Goal: Task Accomplishment & Management: Use online tool/utility

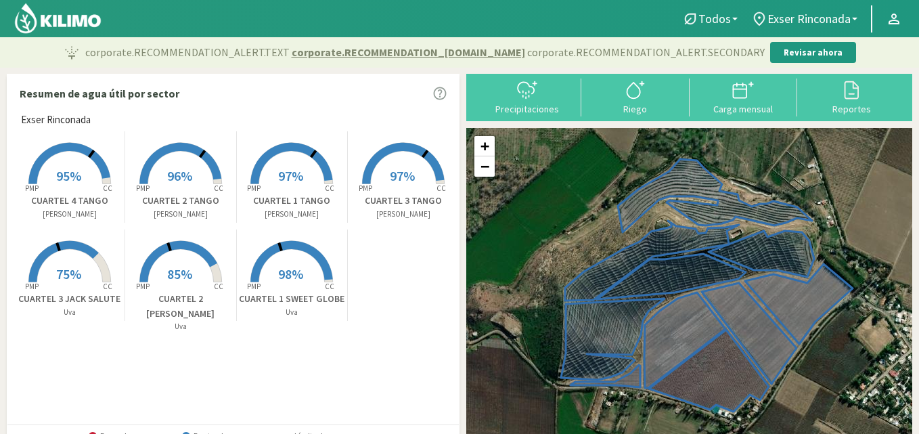
click at [642, 120] on div "Precipitaciones Riego Carga mensual Reportes" at bounding box center [689, 97] width 446 height 47
click at [637, 106] on div "Riego" at bounding box center [635, 108] width 100 height 9
select select "1: Object"
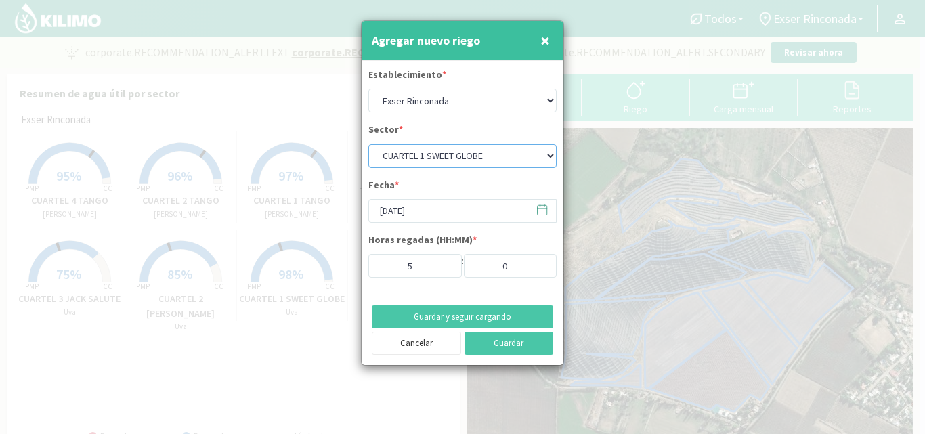
click at [506, 155] on select "CUARTEL 1 SWEET GLOBE CUARTEL 1 TANGO CUARTEL 2 TANGO CUARTEL 2 [PERSON_NAME] C…" at bounding box center [462, 156] width 188 height 24
select select "10: Object"
click at [368, 144] on select "CUARTEL 1 SWEET GLOBE CUARTEL 1 TANGO CUARTEL 2 TANGO CUARTEL 2 [PERSON_NAME] C…" at bounding box center [462, 156] width 188 height 24
type input "6"
click at [443, 262] on input "6" at bounding box center [414, 266] width 93 height 24
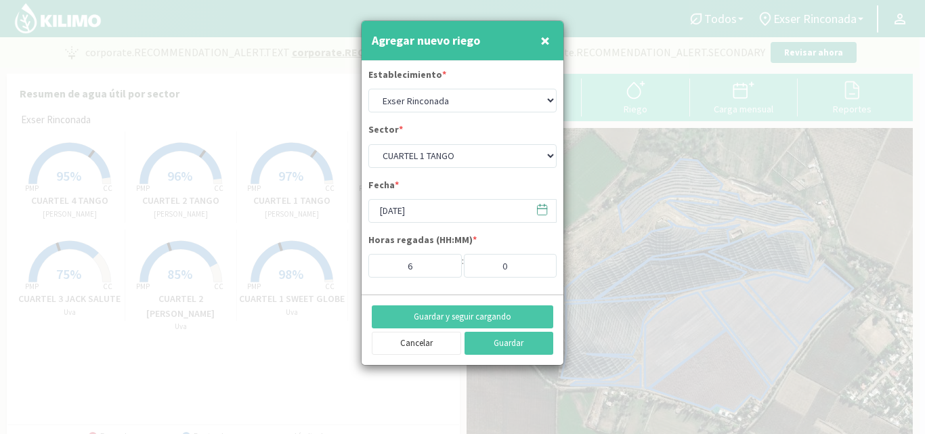
click at [544, 209] on icon at bounding box center [541, 209] width 13 height 13
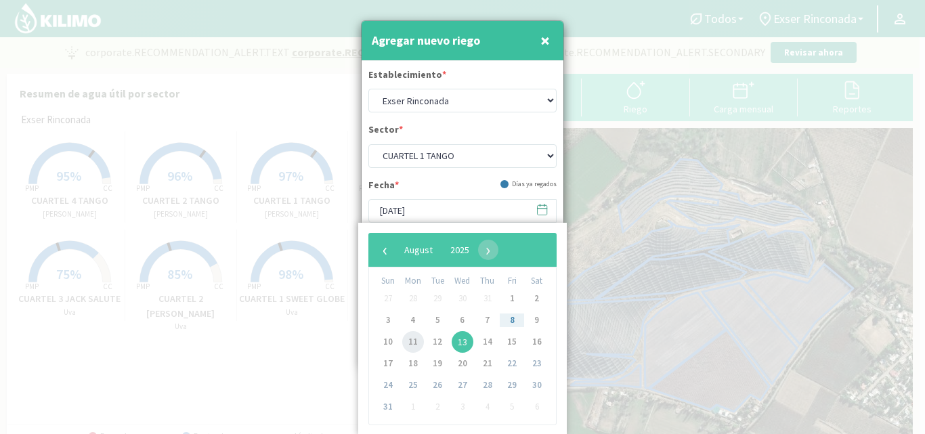
click at [406, 338] on span "11" at bounding box center [413, 342] width 22 height 22
type input "[DATE]"
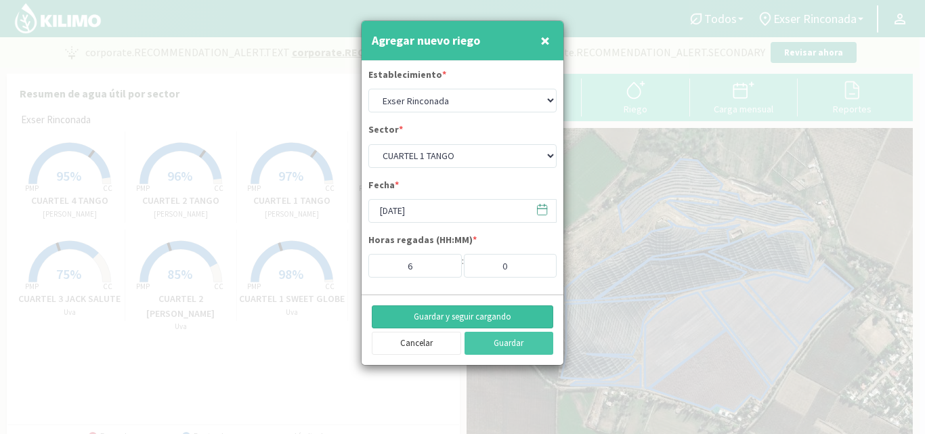
click at [506, 316] on button "Guardar y seguir cargando" at bounding box center [462, 316] width 181 height 23
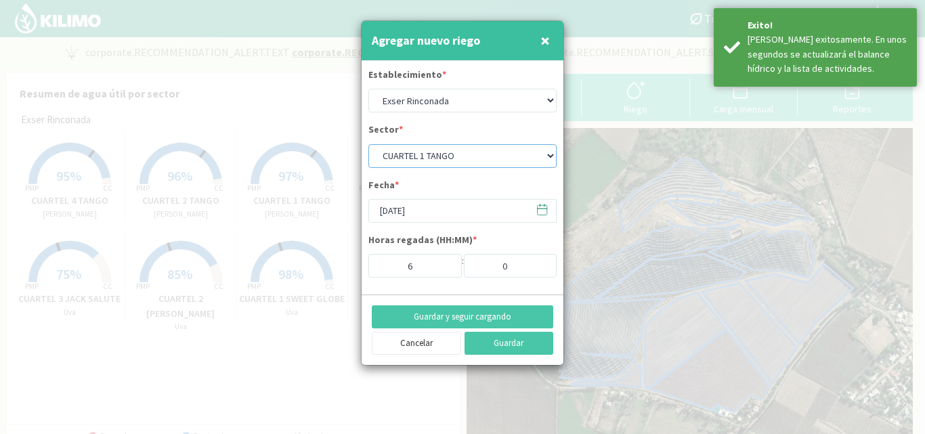
click at [531, 154] on select "CUARTEL 1 SWEET GLOBE CUARTEL 1 TANGO CUARTEL 2 TANGO CUARTEL 2 [PERSON_NAME] C…" at bounding box center [462, 156] width 188 height 24
select select "11: Object"
click at [368, 144] on select "CUARTEL 1 SWEET GLOBE CUARTEL 1 TANGO CUARTEL 2 TANGO CUARTEL 2 [PERSON_NAME] C…" at bounding box center [462, 156] width 188 height 24
type input "5"
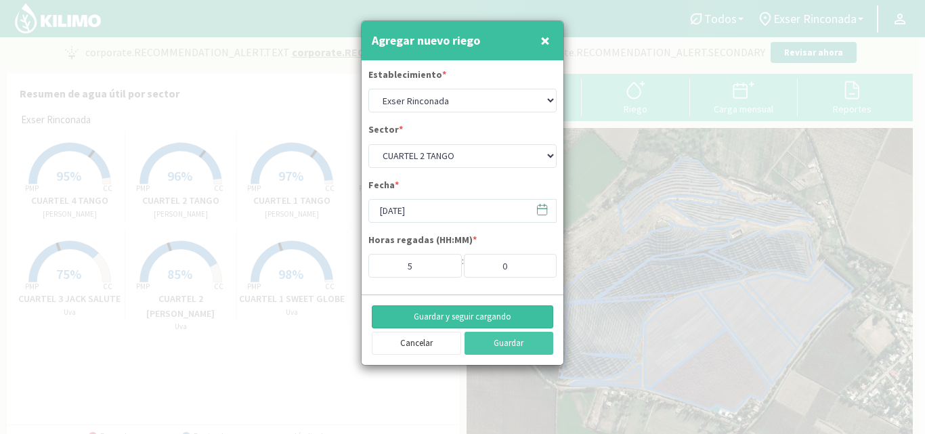
click at [510, 313] on button "Guardar y seguir cargando" at bounding box center [462, 316] width 181 height 23
click at [518, 157] on select "CUARTEL 1 SWEET GLOBE CUARTEL 1 TANGO CUARTEL 2 TANGO CUARTEL 2 [PERSON_NAME] C…" at bounding box center [462, 156] width 188 height 24
select select "14: Object"
click at [368, 144] on select "CUARTEL 1 SWEET GLOBE CUARTEL 1 TANGO CUARTEL 2 TANGO CUARTEL 2 [PERSON_NAME] C…" at bounding box center [462, 156] width 188 height 24
type input "6"
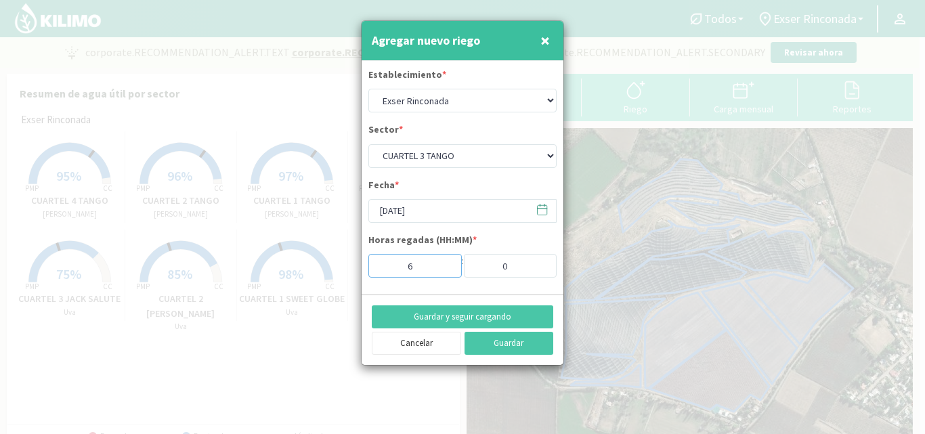
click at [445, 262] on input "6" at bounding box center [414, 266] width 93 height 24
click at [483, 318] on button "Guardar y seguir cargando" at bounding box center [462, 316] width 181 height 23
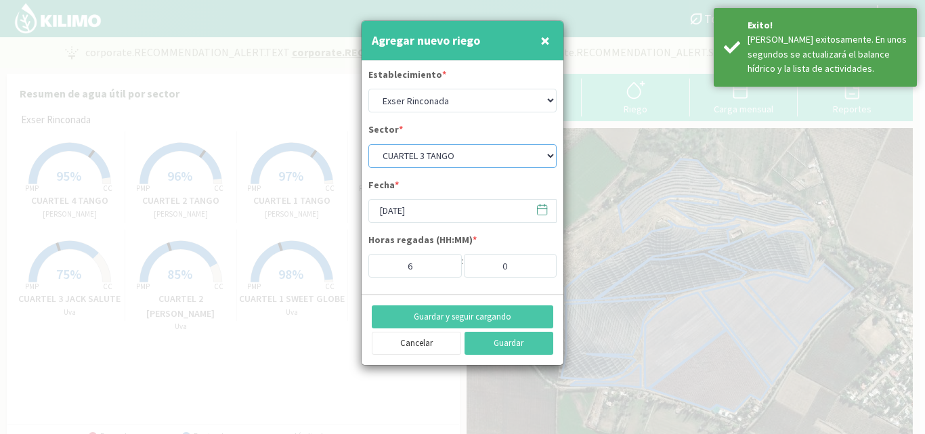
click at [480, 151] on select "CUARTEL 1 SWEET GLOBE CUARTEL 1 TANGO CUARTEL 2 TANGO CUARTEL 2 [PERSON_NAME] C…" at bounding box center [462, 156] width 188 height 24
select select "15: Object"
click at [368, 144] on select "CUARTEL 1 SWEET GLOBE CUARTEL 1 TANGO CUARTEL 2 TANGO CUARTEL 2 [PERSON_NAME] C…" at bounding box center [462, 156] width 188 height 24
type input "5"
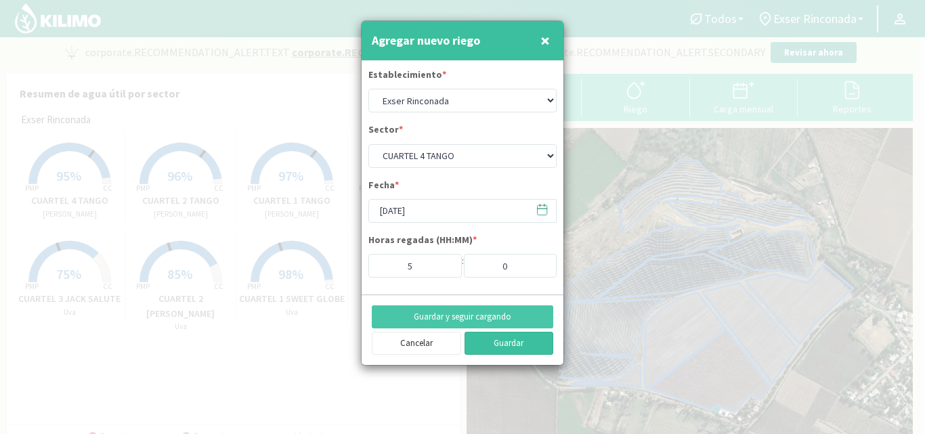
click at [510, 345] on button "Guardar" at bounding box center [508, 343] width 89 height 23
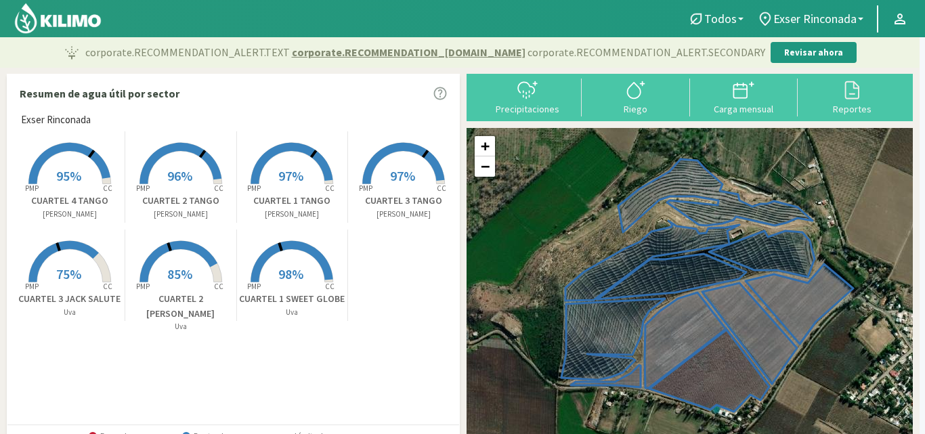
select select "9: Object"
type input "[DATE]"
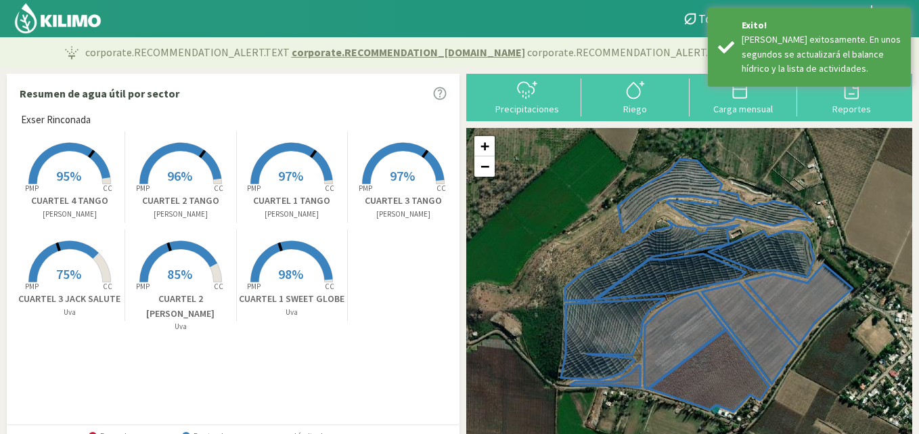
click at [414, 188] on rect at bounding box center [403, 185] width 108 height 108
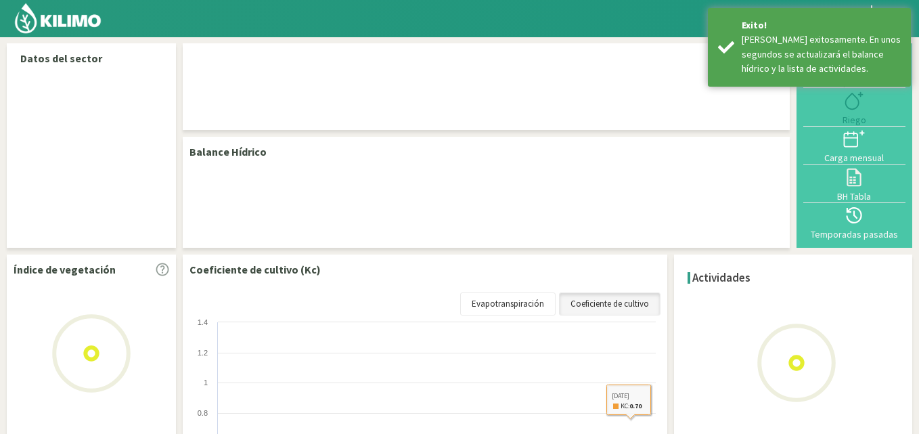
select select "1: Object"
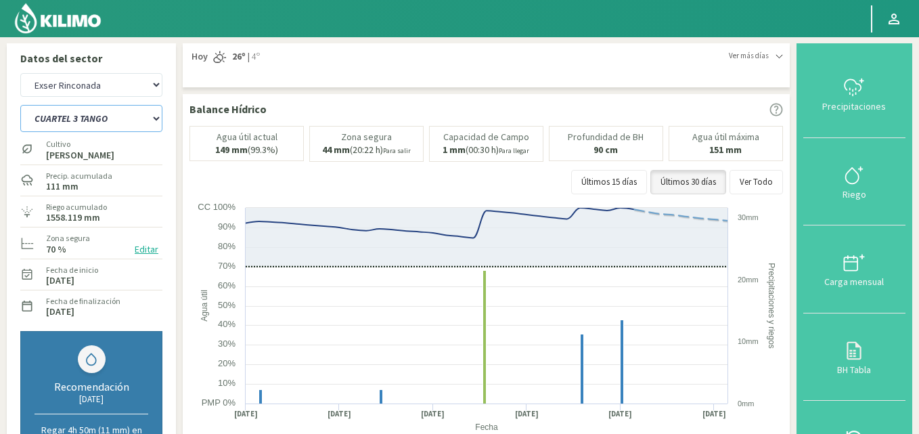
click at [113, 115] on select "CUARTEL 1 SWEET GLOBE CUARTEL 1 TANGO CUARTEL 2 TANGO CUARTEL 2 [PERSON_NAME] C…" at bounding box center [91, 118] width 142 height 27
select select "2: Object"
click at [20, 105] on select "CUARTEL 1 SWEET GLOBE CUARTEL 1 TANGO CUARTEL 2 TANGO CUARTEL 2 [PERSON_NAME] C…" at bounding box center [91, 118] width 142 height 27
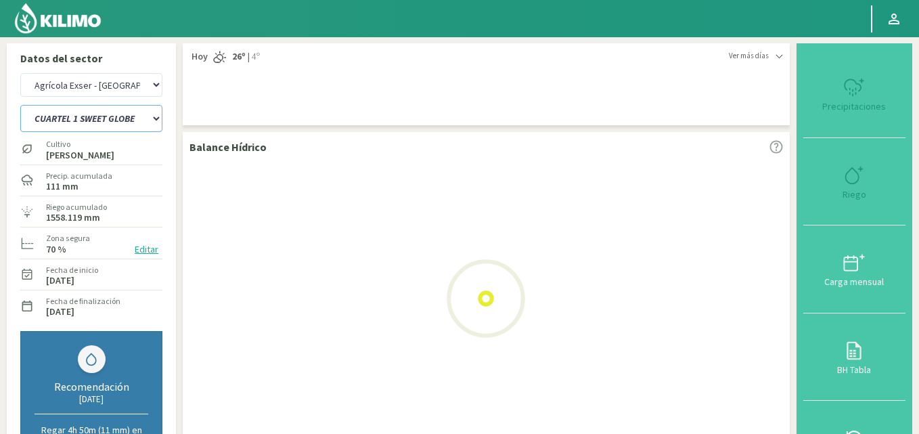
select select "4: Object"
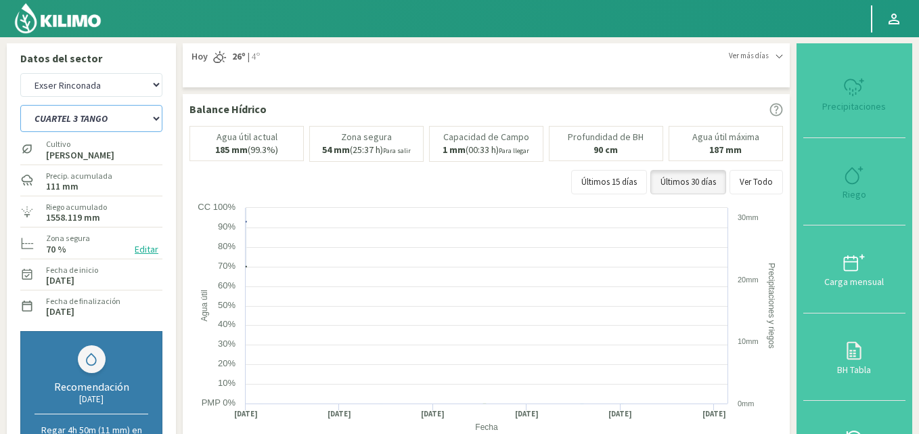
select select "9: Object"
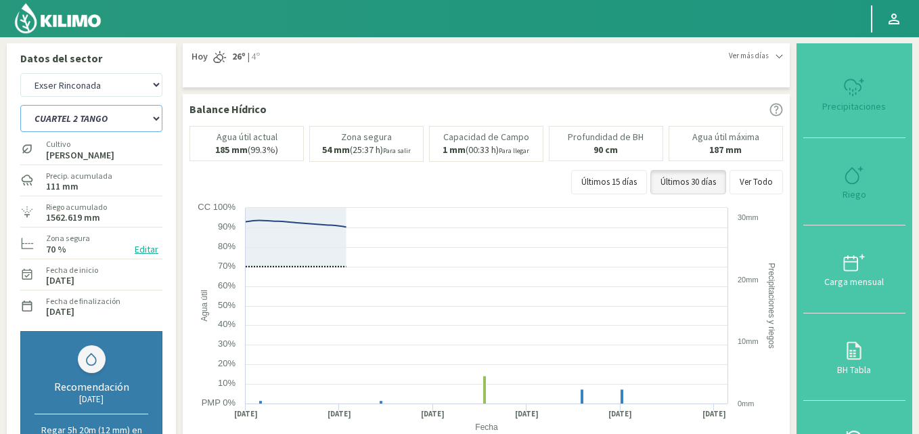
scroll to position [271, 0]
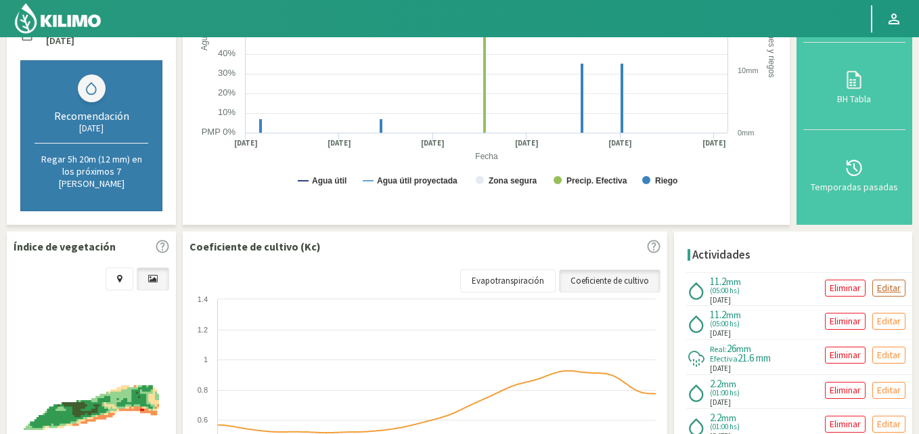
click at [879, 280] on p "Editar" at bounding box center [889, 288] width 24 height 16
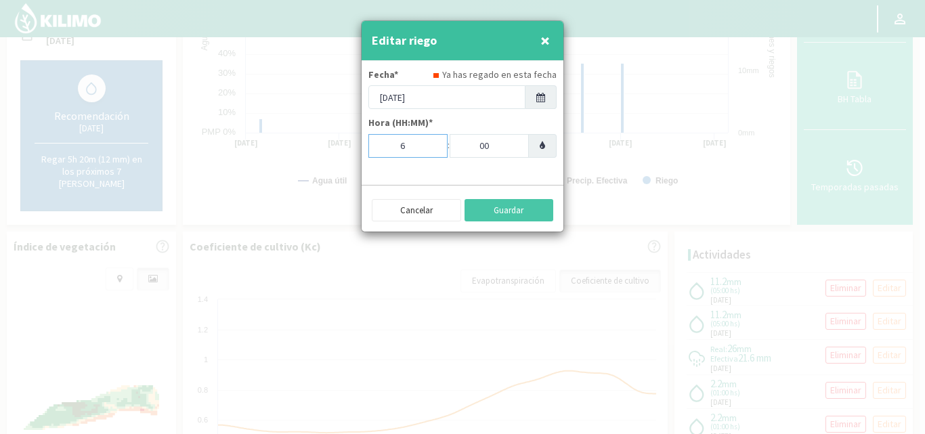
type input "6"
click at [431, 142] on input "6" at bounding box center [407, 146] width 79 height 24
click at [513, 208] on button "Guardar" at bounding box center [508, 210] width 89 height 23
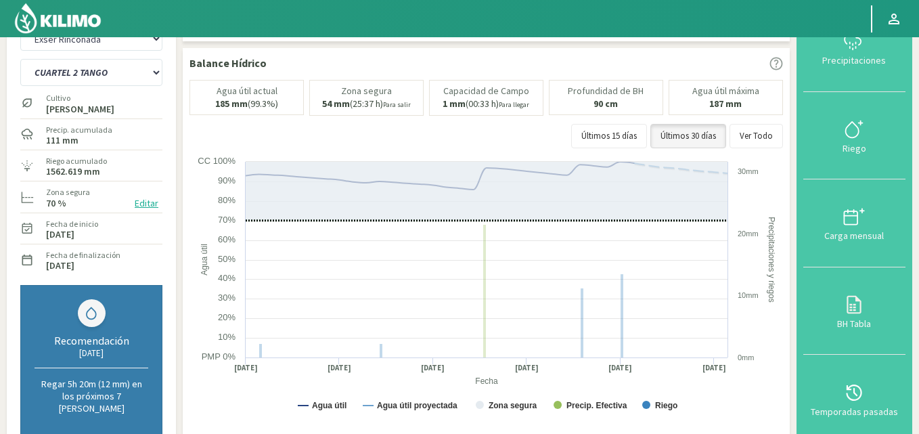
scroll to position [0, 0]
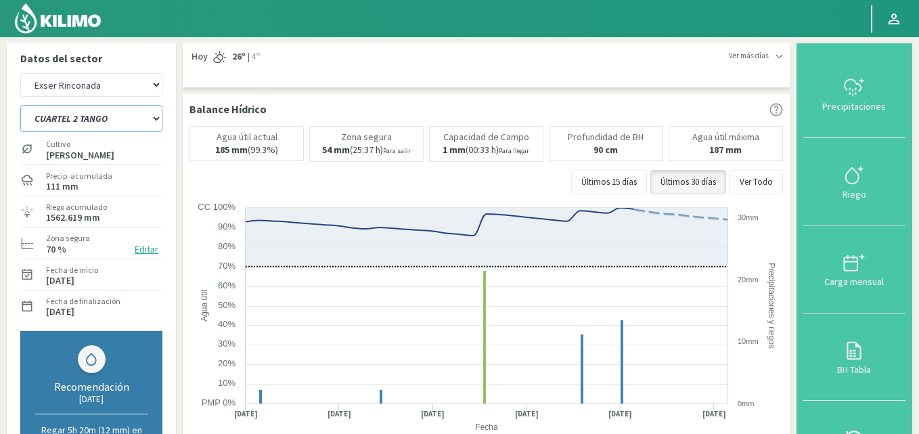
click at [108, 119] on select "CUARTEL 1 SWEET GLOBE CUARTEL 1 TANGO CUARTEL 2 TANGO CUARTEL 2 [PERSON_NAME] C…" at bounding box center [91, 118] width 142 height 27
select select "13: Object"
click at [20, 105] on select "CUARTEL 1 SWEET GLOBE CUARTEL 1 TANGO CUARTEL 2 TANGO CUARTEL 2 [PERSON_NAME] C…" at bounding box center [91, 118] width 142 height 27
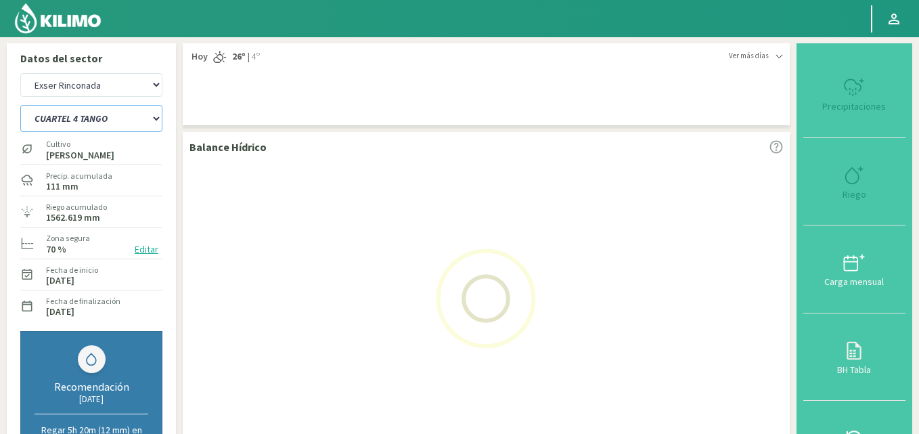
select select "7: Object"
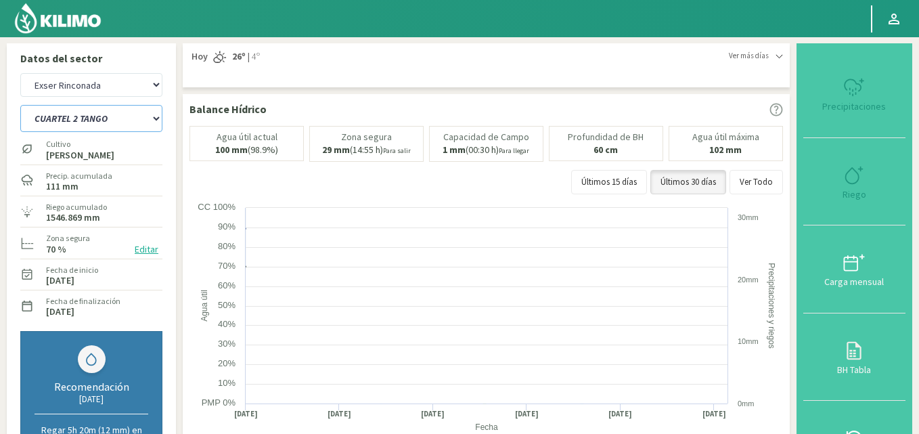
select select "20: Object"
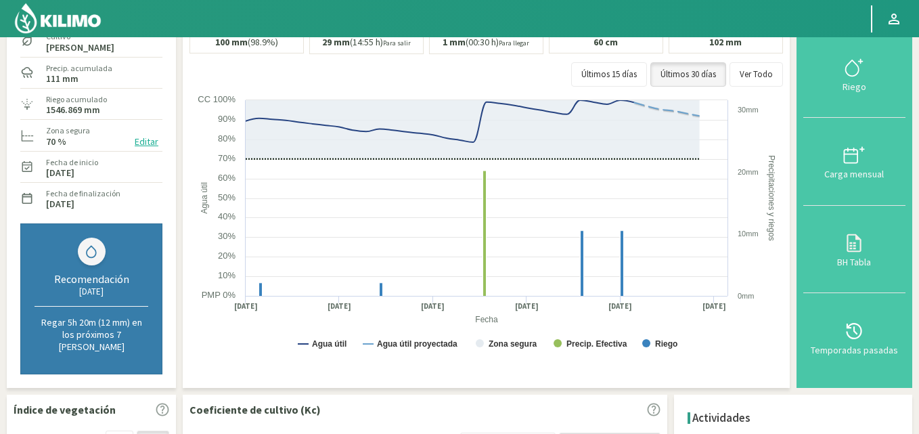
scroll to position [203, 0]
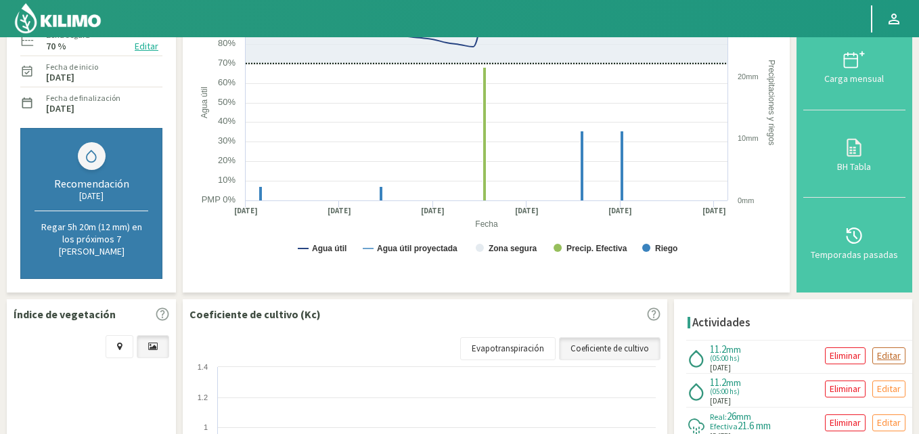
click at [889, 348] on p "Editar" at bounding box center [889, 356] width 24 height 16
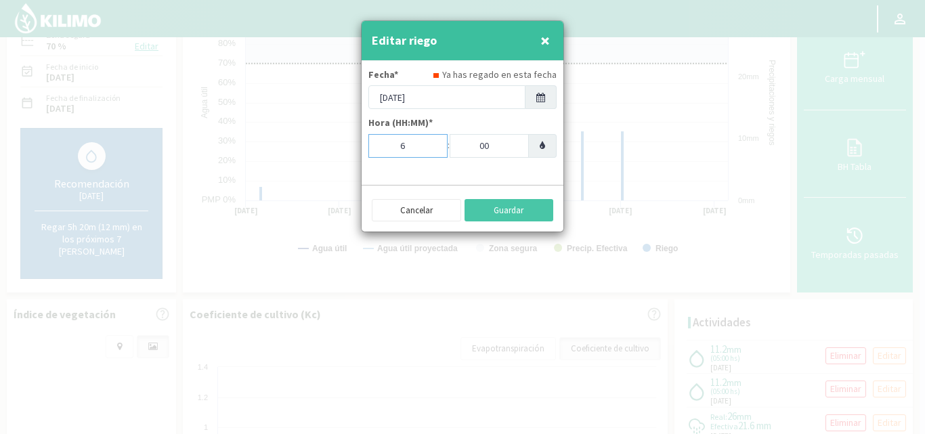
type input "6"
click at [428, 141] on input "6" at bounding box center [407, 146] width 79 height 24
click at [533, 214] on button "Guardar" at bounding box center [508, 210] width 89 height 23
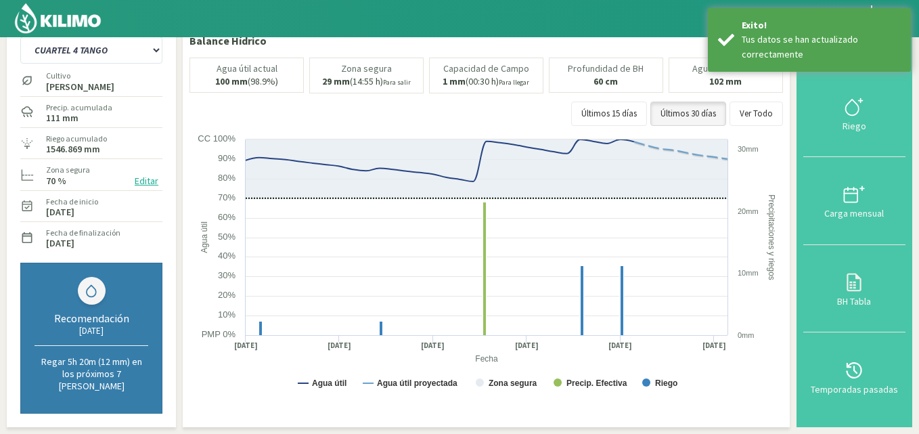
scroll to position [68, 0]
click at [145, 56] on select "CUARTEL 1 SWEET GLOBE CUARTEL 1 TANGO CUARTEL 2 TANGO CUARTEL 2 [PERSON_NAME] C…" at bounding box center [91, 50] width 142 height 27
select select "19: Object"
click at [20, 37] on select "CUARTEL 1 SWEET GLOBE CUARTEL 1 TANGO CUARTEL 2 TANGO CUARTEL 2 [PERSON_NAME] C…" at bounding box center [91, 50] width 142 height 27
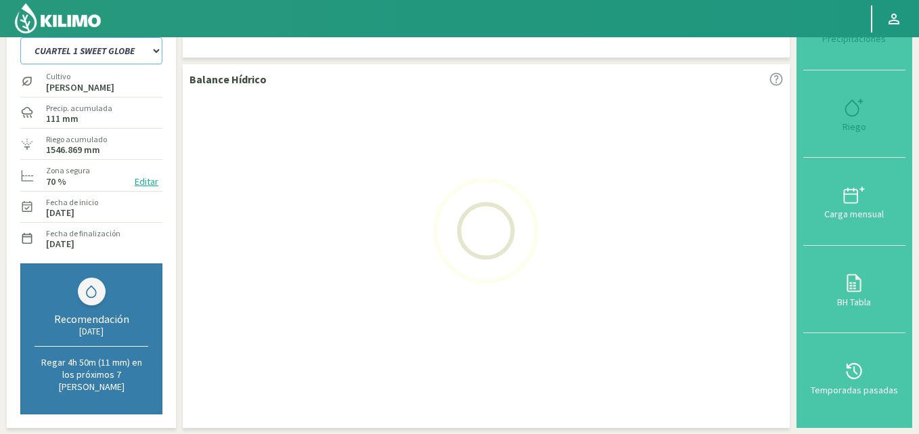
select select "10: Object"
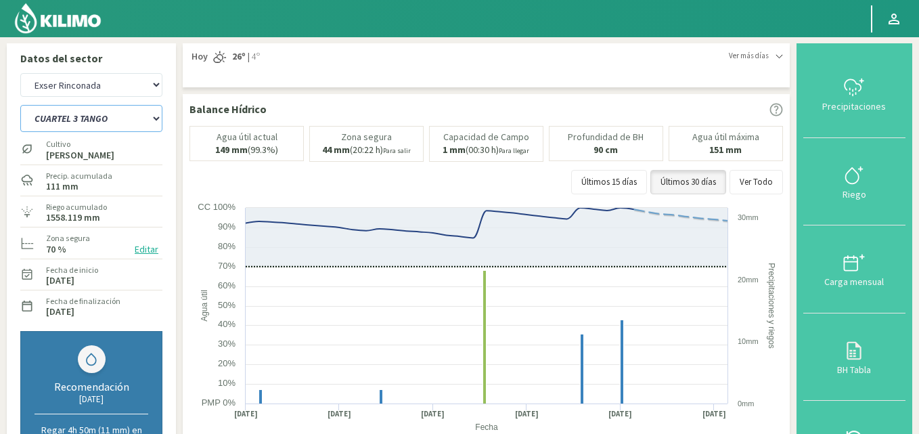
click at [110, 116] on select "CUARTEL 1 SWEET GLOBE CUARTEL 1 TANGO CUARTEL 2 TANGO CUARTEL 2 [PERSON_NAME] C…" at bounding box center [91, 118] width 142 height 27
select select "23: Object"
click at [20, 105] on select "CUARTEL 1 SWEET GLOBE CUARTEL 1 TANGO CUARTEL 2 TANGO CUARTEL 2 [PERSON_NAME] C…" at bounding box center [91, 118] width 142 height 27
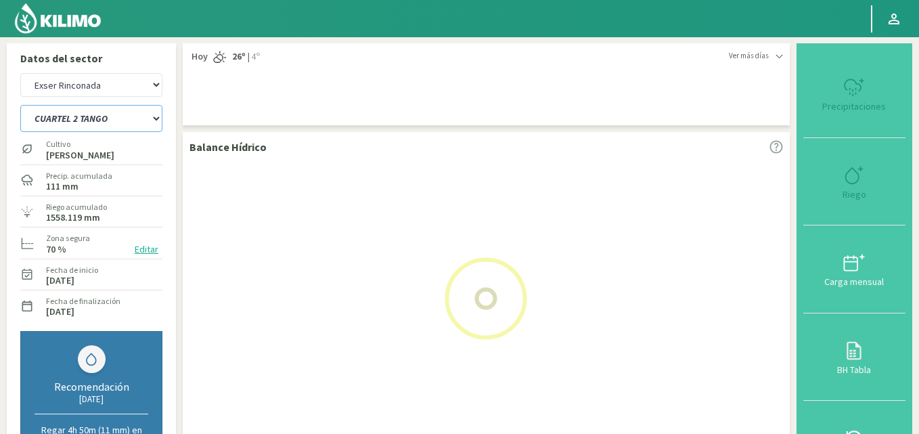
select select "13: Object"
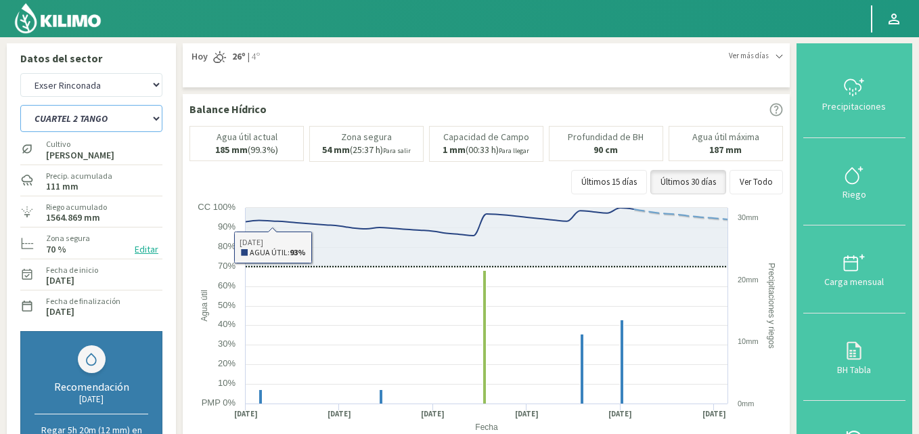
click at [114, 105] on select "CUARTEL 1 SWEET GLOBE CUARTEL 1 TANGO CUARTEL 2 TANGO CUARTEL 2 [PERSON_NAME] C…" at bounding box center [91, 118] width 142 height 27
select select "29: Object"
click at [20, 105] on select "CUARTEL 1 SWEET GLOBE CUARTEL 1 TANGO CUARTEL 2 TANGO CUARTEL 2 [PERSON_NAME] C…" at bounding box center [91, 118] width 142 height 27
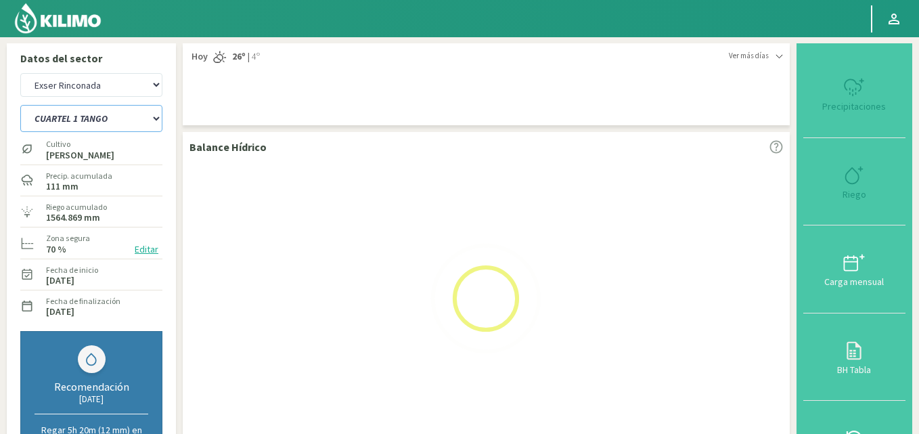
select select "16: Object"
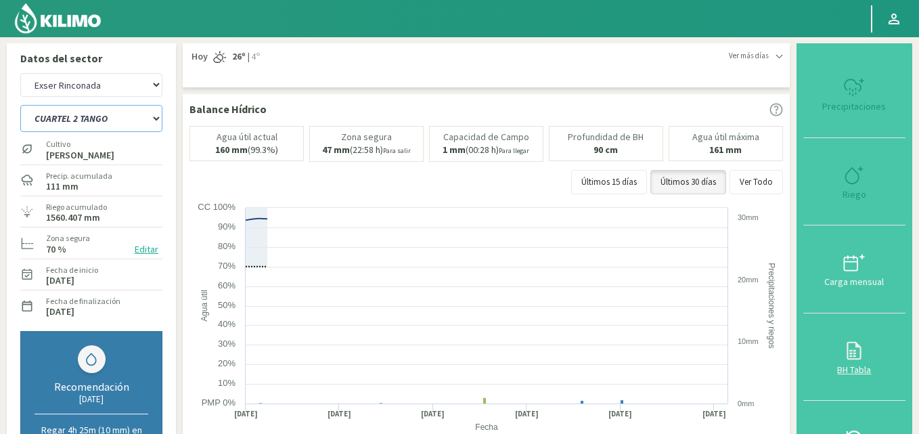
select select "36: Object"
